Goal: Find contact information: Find contact information

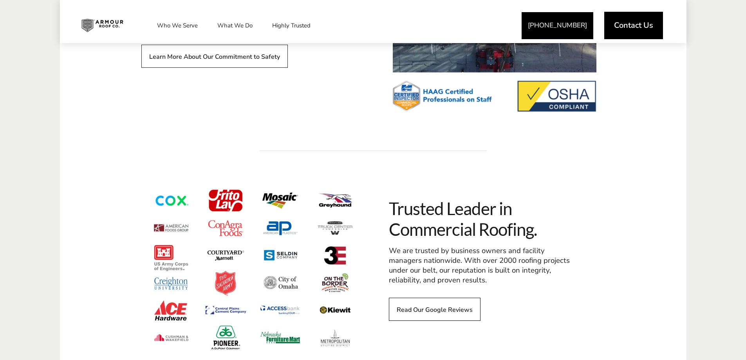
scroll to position [1096, 0]
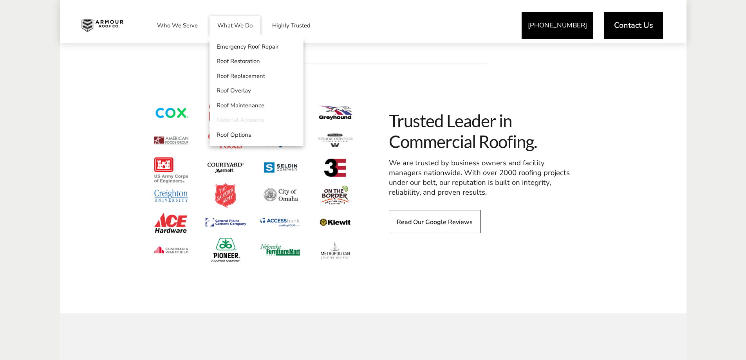
click at [253, 119] on link "National Accounts" at bounding box center [256, 120] width 94 height 15
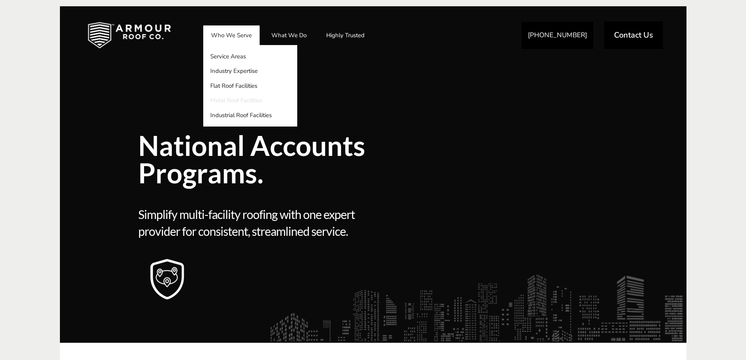
click at [241, 100] on link "Metal Roof Facilities" at bounding box center [250, 100] width 94 height 15
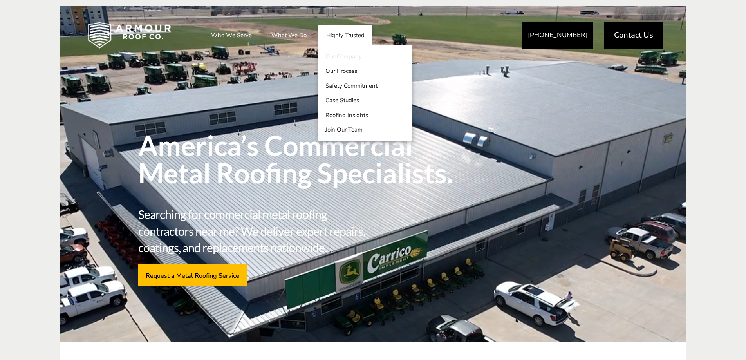
click at [347, 56] on link "Our Company" at bounding box center [365, 56] width 94 height 15
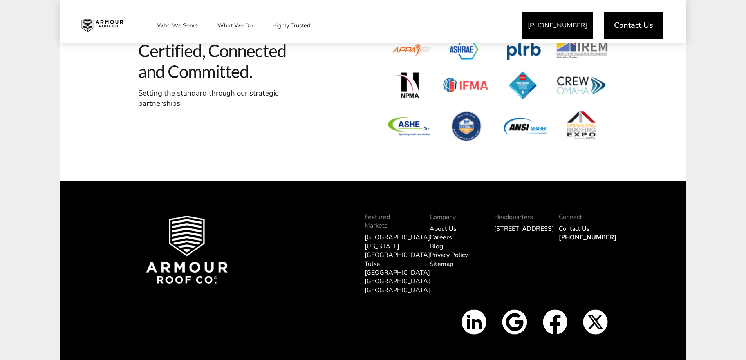
scroll to position [3138, 0]
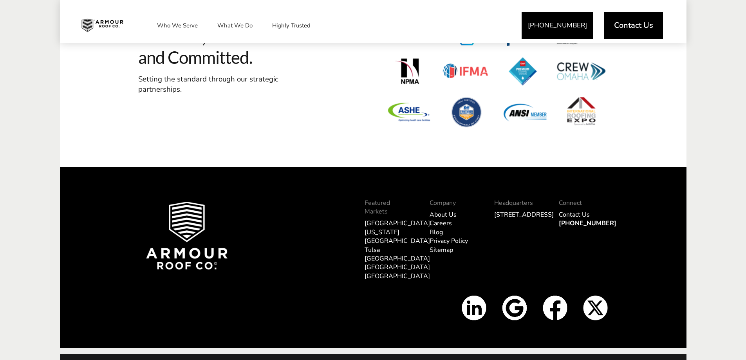
drag, startPoint x: 526, startPoint y: 211, endPoint x: 497, endPoint y: 205, distance: 29.6
click at [492, 205] on div "Headquarters 5813 N 90th St. Omaha, NE 68134" at bounding box center [518, 243] width 65 height 103
click at [613, 219] on div "Connect Contact Us 816-720-5412" at bounding box center [583, 243] width 65 height 103
click at [373, 245] on link "Tulsa" at bounding box center [371, 249] width 15 height 9
click at [383, 228] on link "[US_STATE][GEOGRAPHIC_DATA]" at bounding box center [396, 236] width 65 height 17
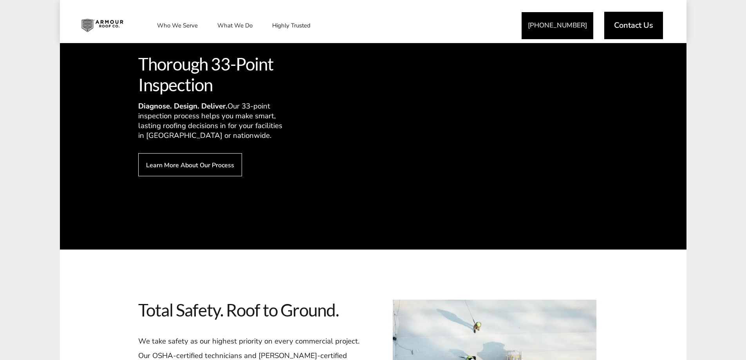
scroll to position [1174, 0]
